Goal: Task Accomplishment & Management: Manage account settings

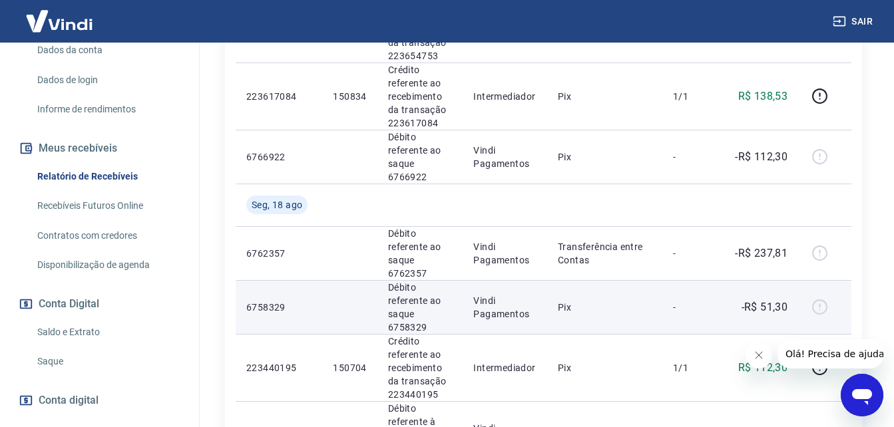
scroll to position [599, 0]
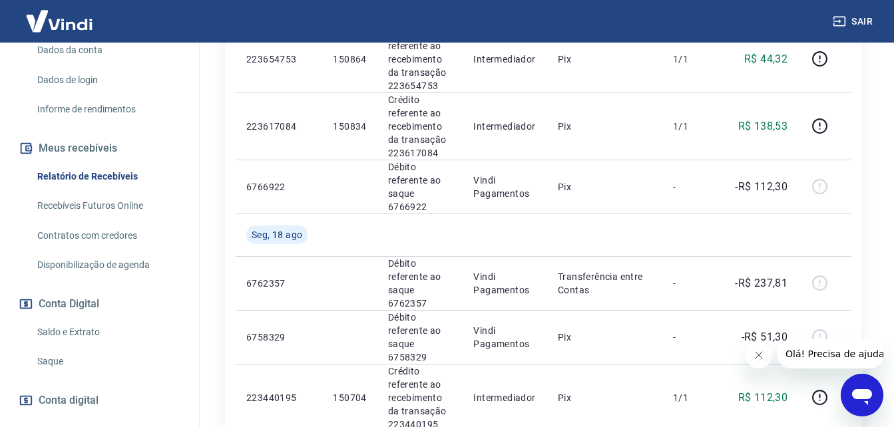
click at [82, 327] on link "Saldo e Extrato" at bounding box center [107, 332] width 151 height 27
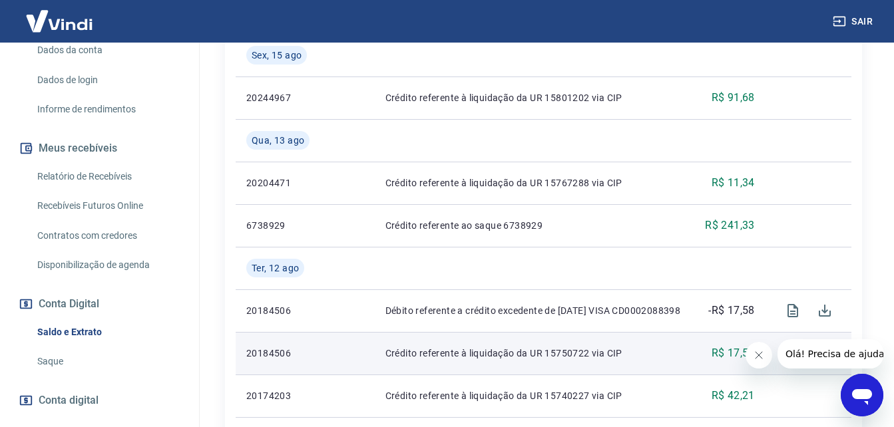
scroll to position [660, 0]
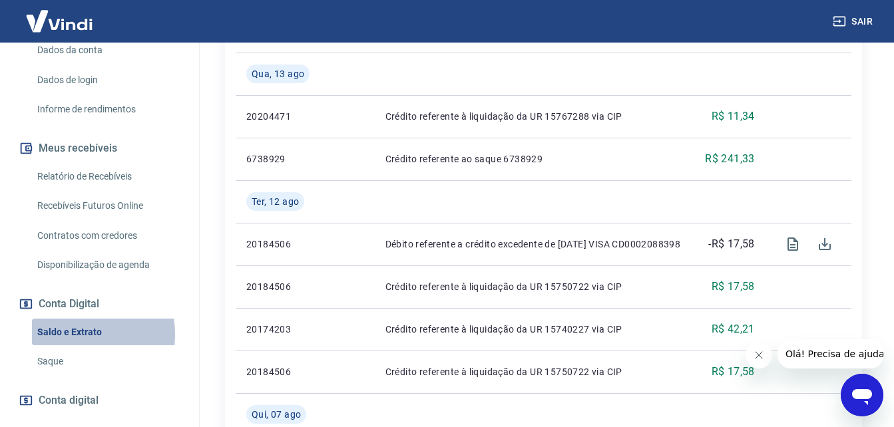
click at [72, 334] on link "Saldo e Extrato" at bounding box center [107, 332] width 151 height 27
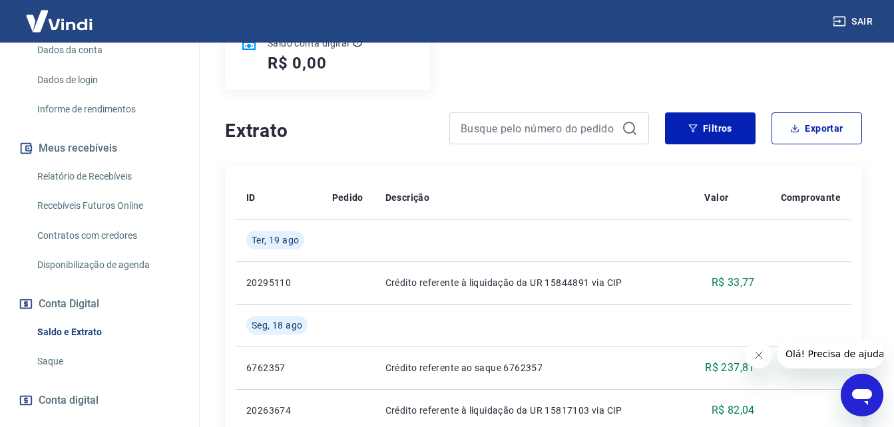
scroll to position [194, 0]
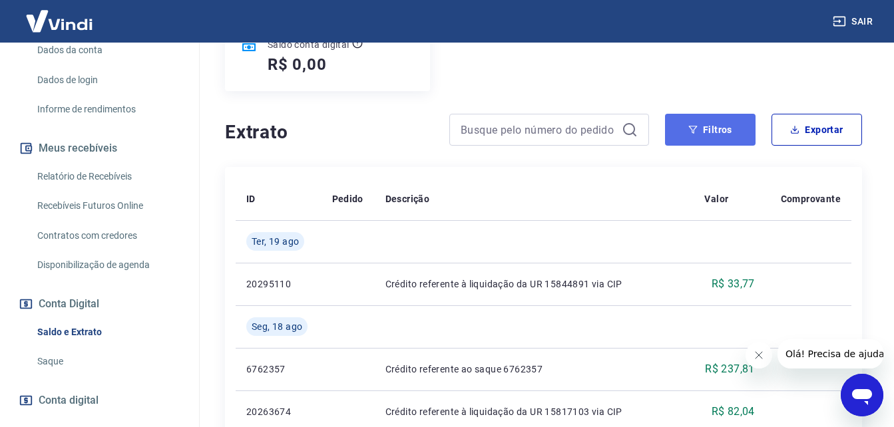
click at [724, 142] on button "Filtros" at bounding box center [710, 130] width 91 height 32
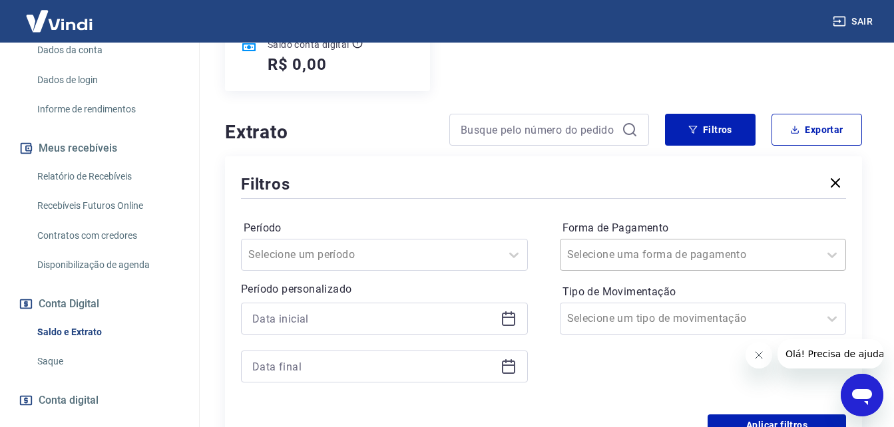
scroll to position [203, 0]
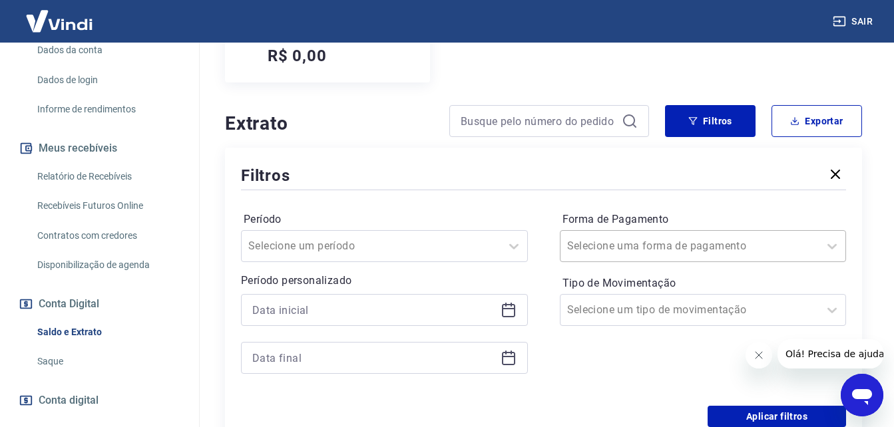
click at [592, 262] on div "Selecione uma forma de pagamento" at bounding box center [703, 246] width 287 height 32
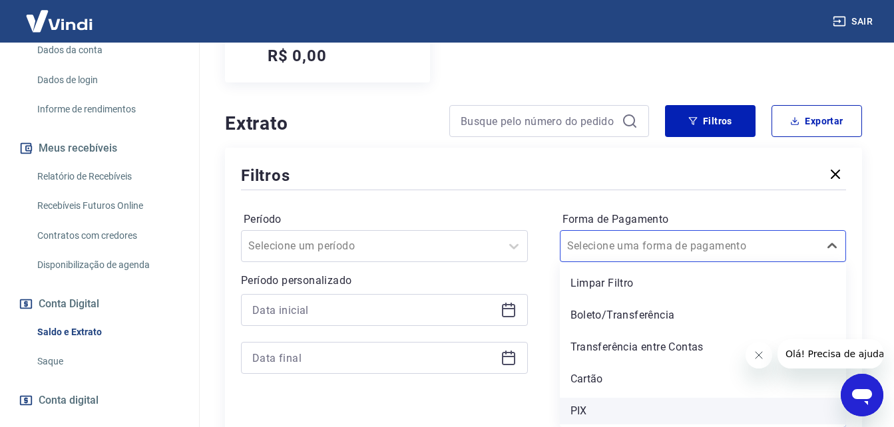
click at [578, 411] on div "PIX" at bounding box center [703, 411] width 287 height 27
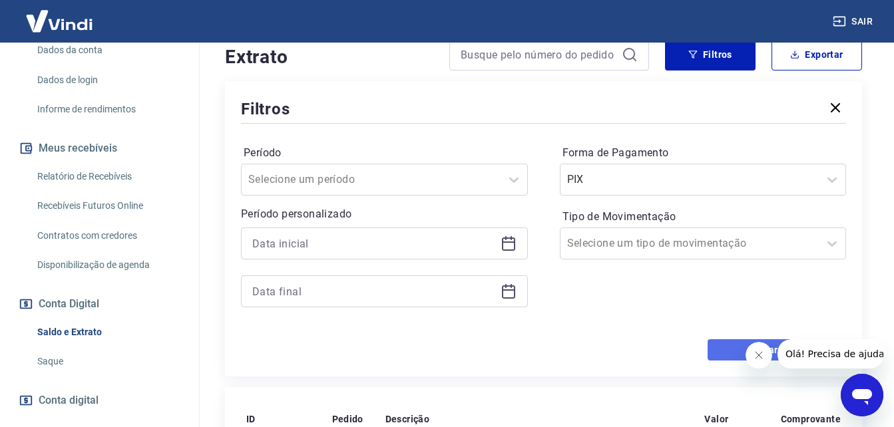
click at [729, 340] on button "Aplicar filtros" at bounding box center [777, 349] width 138 height 21
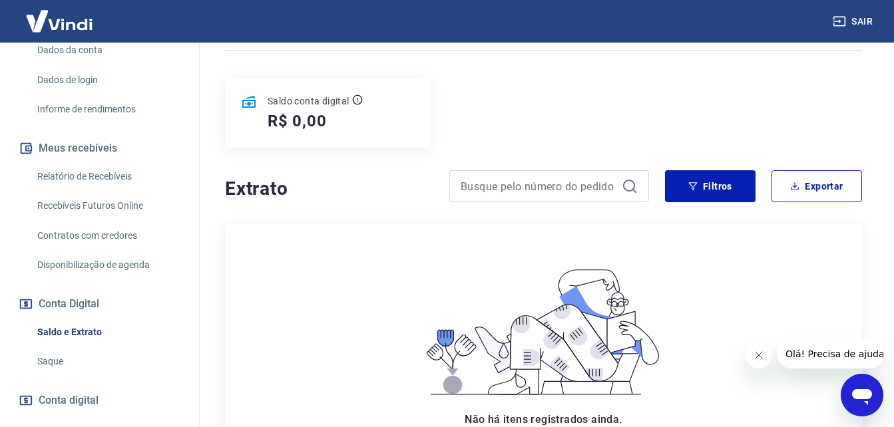
scroll to position [136, 0]
click at [49, 359] on link "Saque" at bounding box center [107, 361] width 151 height 27
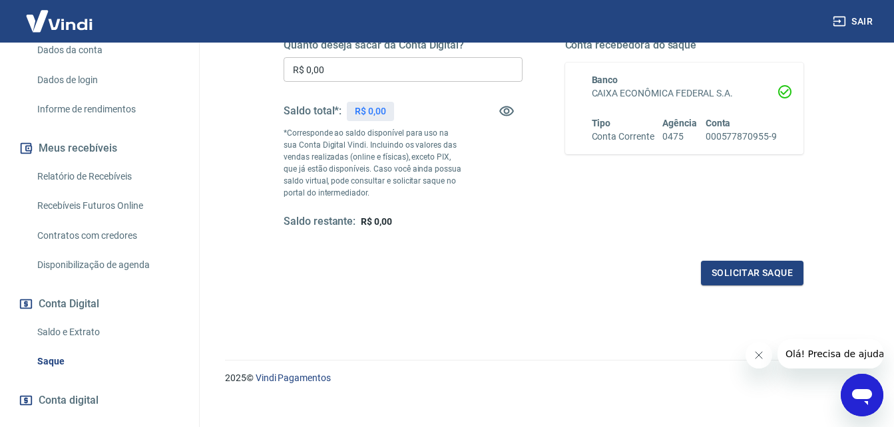
scroll to position [243, 0]
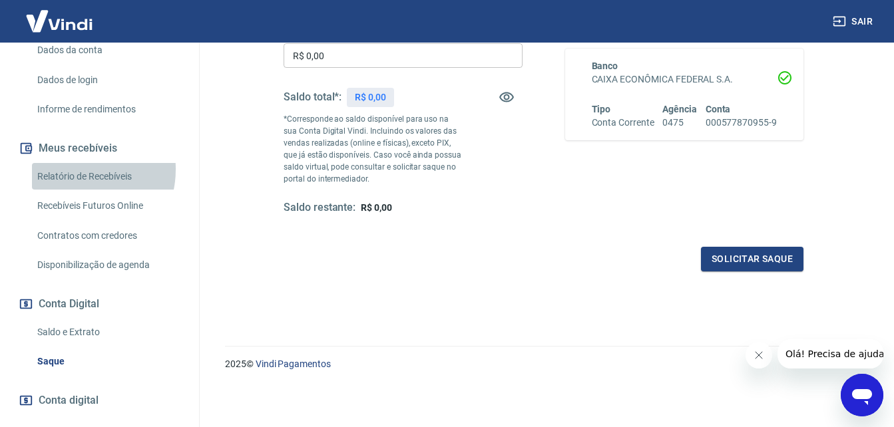
click at [73, 171] on link "Relatório de Recebíveis" at bounding box center [107, 176] width 151 height 27
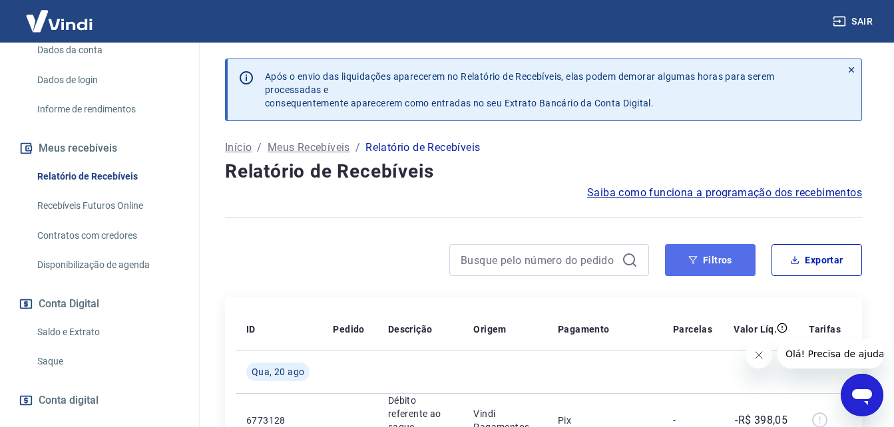
click at [707, 257] on button "Filtros" at bounding box center [710, 260] width 91 height 32
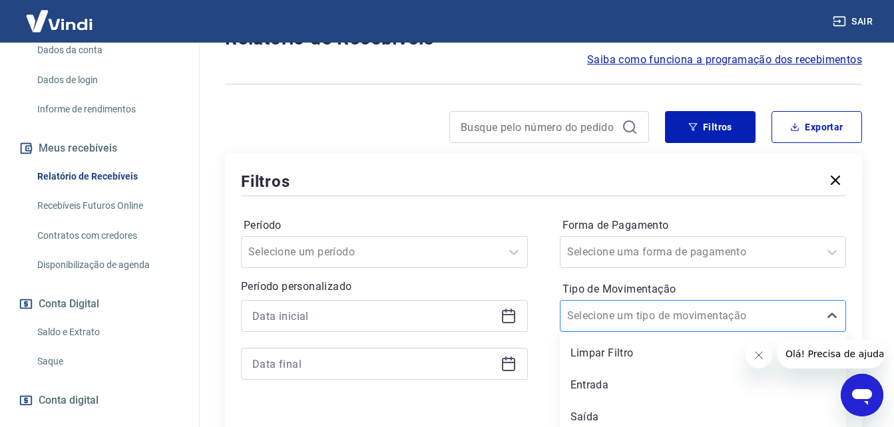
click at [612, 324] on div "Selecione um tipo de movimentação" at bounding box center [703, 316] width 287 height 32
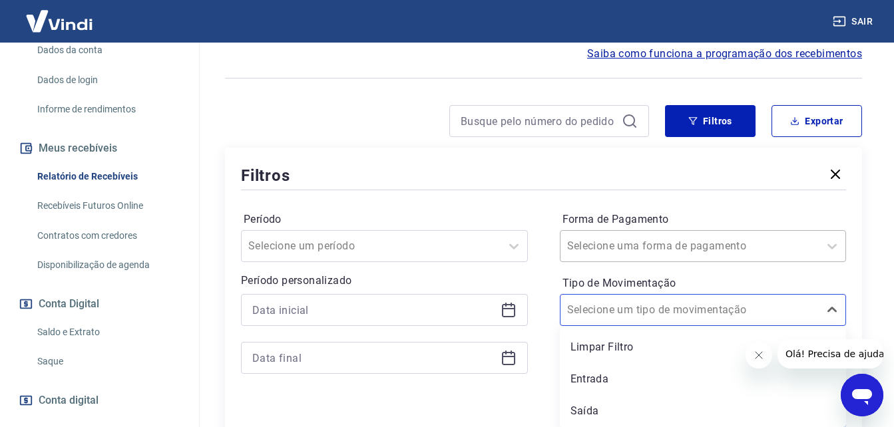
click at [626, 261] on div "Selecione uma forma de pagamento" at bounding box center [703, 246] width 287 height 32
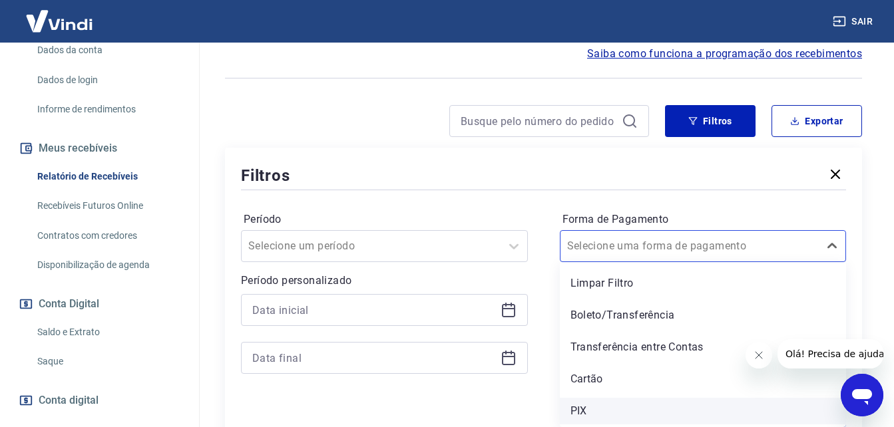
click at [574, 413] on div "PIX" at bounding box center [703, 411] width 287 height 27
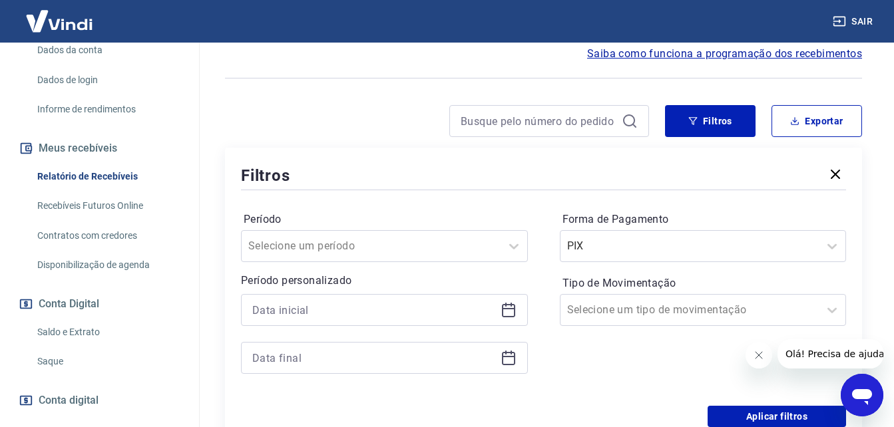
click at [571, 408] on div "Aplicar filtros" at bounding box center [543, 416] width 605 height 21
click at [729, 413] on button "Aplicar filtros" at bounding box center [777, 416] width 138 height 21
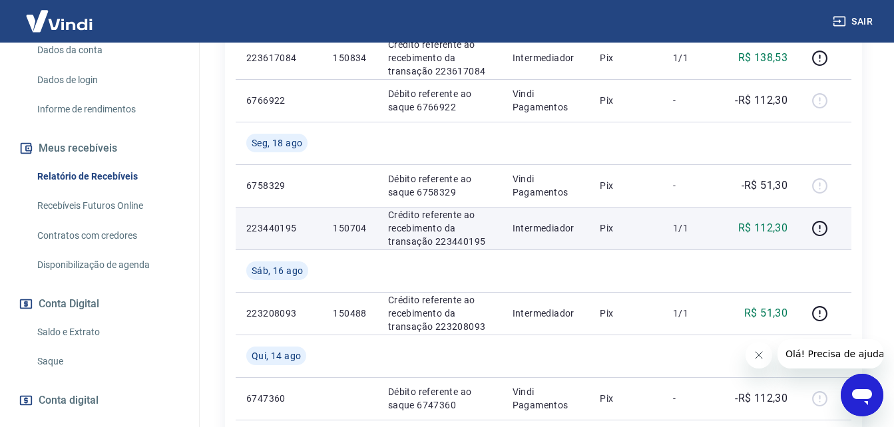
scroll to position [538, 0]
